Goal: Task Accomplishment & Management: Manage account settings

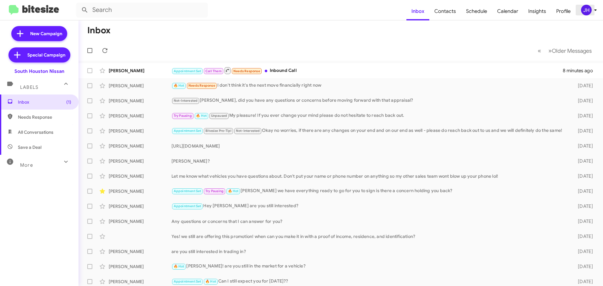
click at [592, 6] on icon at bounding box center [596, 10] width 8 height 8
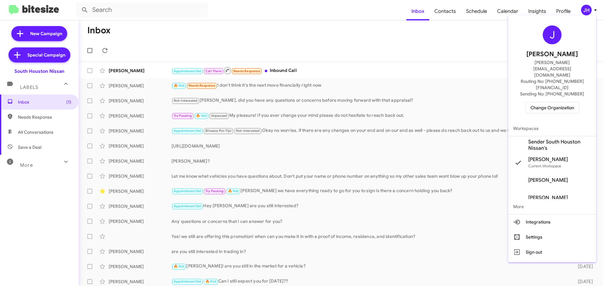
click at [558, 102] on span "Change Organization" at bounding box center [553, 107] width 44 height 11
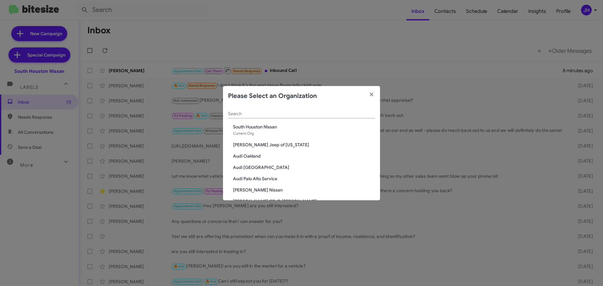
click at [258, 116] on input "Search" at bounding box center [301, 114] width 147 height 5
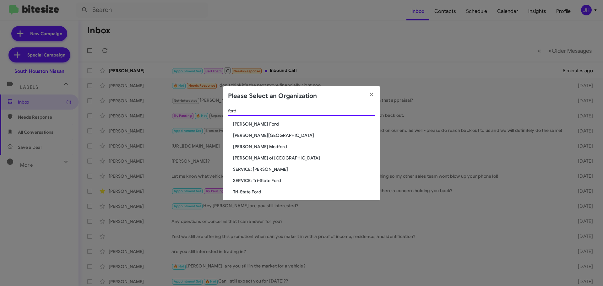
scroll to position [8, 0]
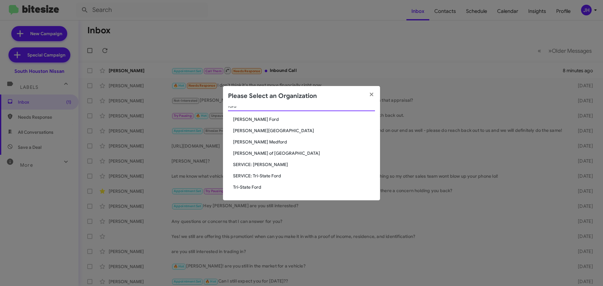
type input "ford"
click at [257, 176] on span "SERVICE: Tri-State Ford" at bounding box center [304, 176] width 142 height 6
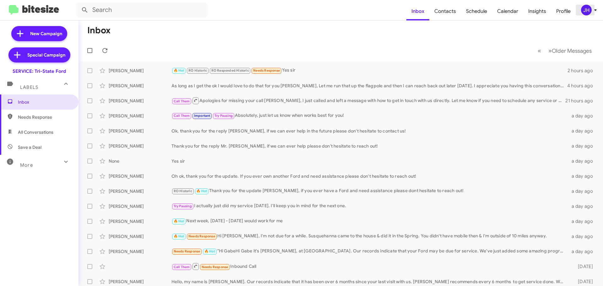
click at [586, 11] on div "JH" at bounding box center [586, 10] width 11 height 11
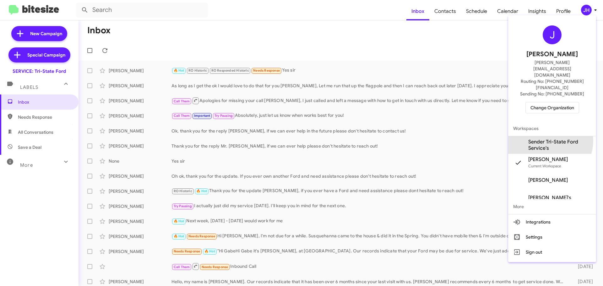
click at [544, 139] on span "Sender Tri-State Ford Service's" at bounding box center [559, 145] width 63 height 13
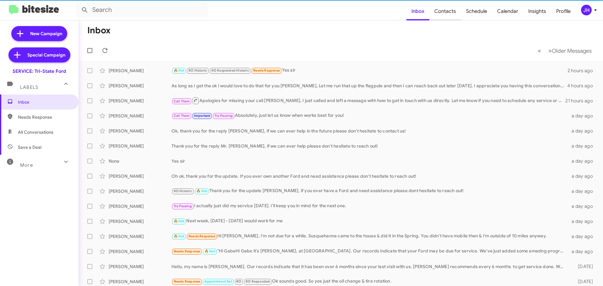
click at [447, 13] on span "Contacts" at bounding box center [445, 11] width 32 height 18
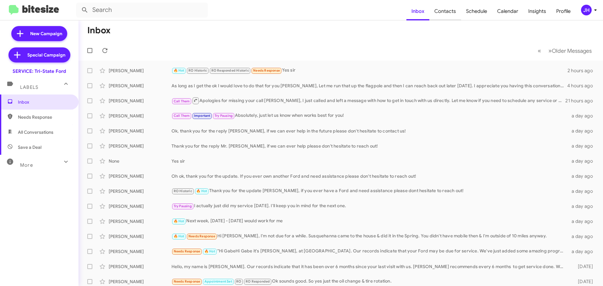
type input "in:groups"
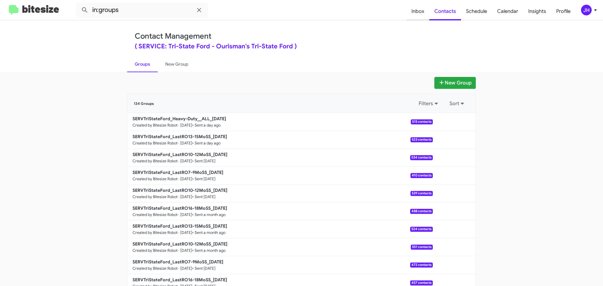
click at [424, 7] on span "Inbox" at bounding box center [418, 11] width 23 height 18
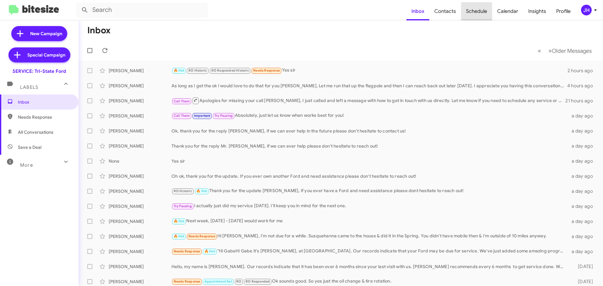
click at [479, 12] on span "Schedule" at bounding box center [476, 11] width 31 height 18
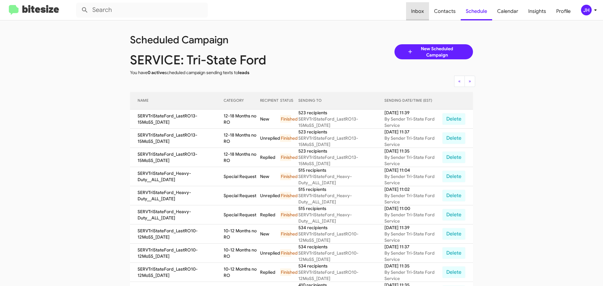
click at [429, 7] on span "Inbox" at bounding box center [417, 11] width 23 height 18
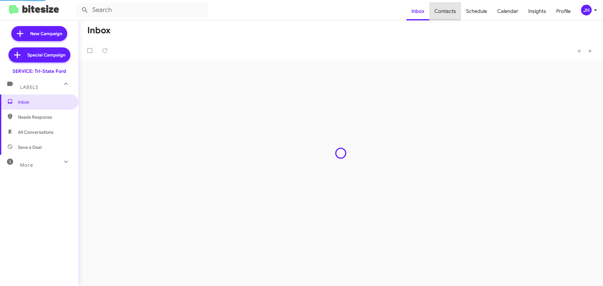
click at [441, 8] on span "Contacts" at bounding box center [445, 11] width 32 height 18
type input "in:groups"
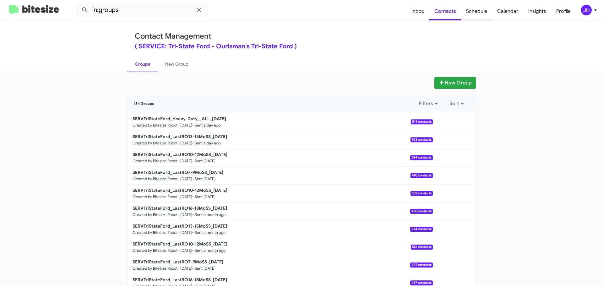
click at [481, 16] on span "Schedule" at bounding box center [476, 11] width 31 height 18
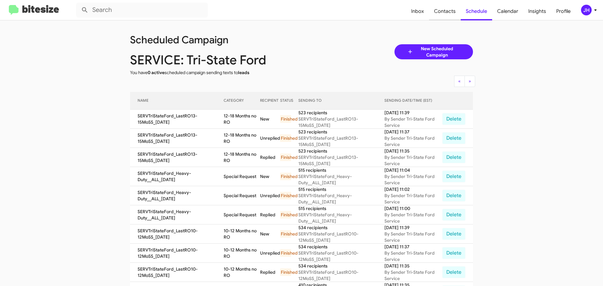
click at [450, 10] on span "Contacts" at bounding box center [445, 11] width 32 height 18
type input "in:groups"
